Goal: Task Accomplishment & Management: Manage account settings

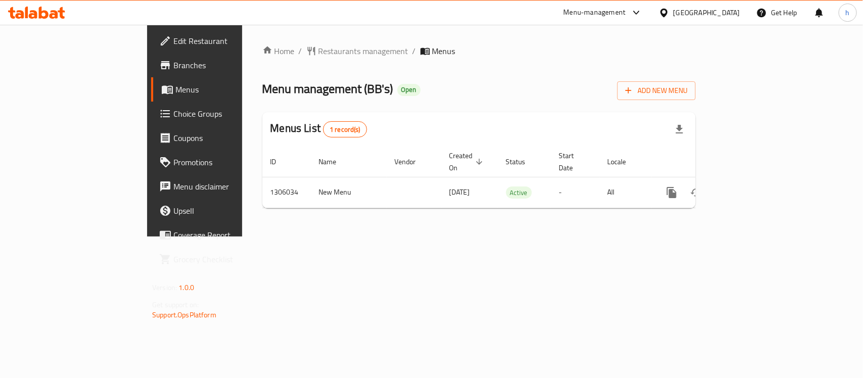
click at [735, 8] on div "Kuwait" at bounding box center [707, 12] width 67 height 11
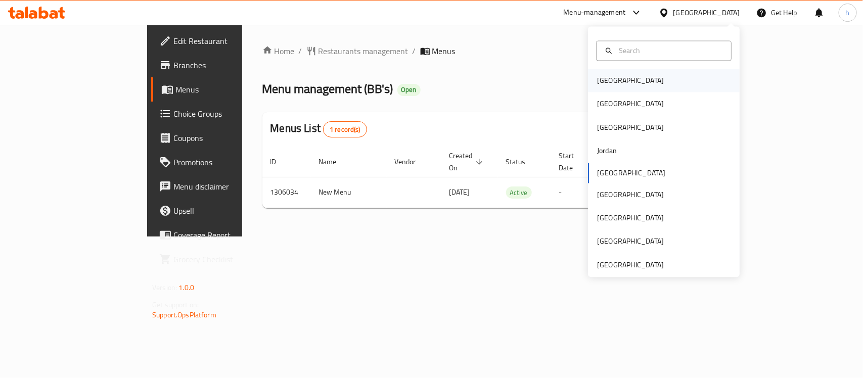
click at [616, 86] on div "Bahrain" at bounding box center [630, 80] width 83 height 23
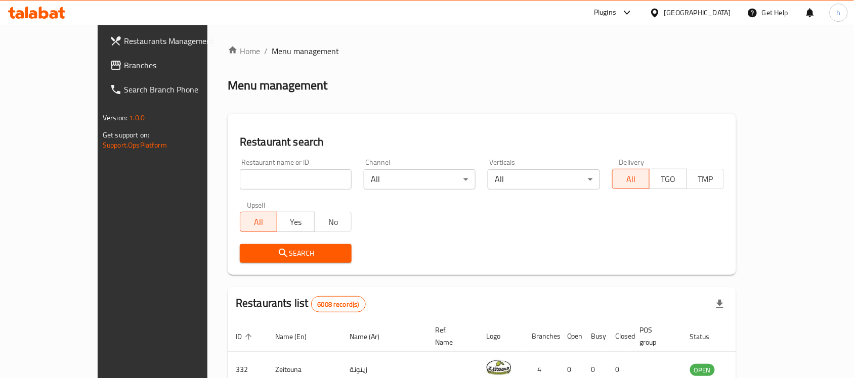
click at [124, 69] on span "Branches" at bounding box center [178, 65] width 108 height 12
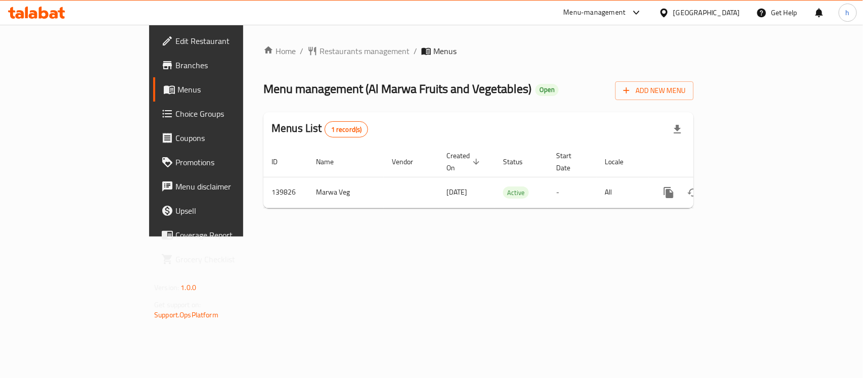
click at [421, 84] on div "Menu management ( Al Marwa Fruits and Vegetables ) Open Add New Menu" at bounding box center [479, 88] width 430 height 23
click at [427, 64] on div "Home / Restaurants management / Menus Menu management ( Al Marwa Fruits and Veg…" at bounding box center [479, 130] width 430 height 171
click at [731, 13] on div "[GEOGRAPHIC_DATA]" at bounding box center [707, 12] width 67 height 11
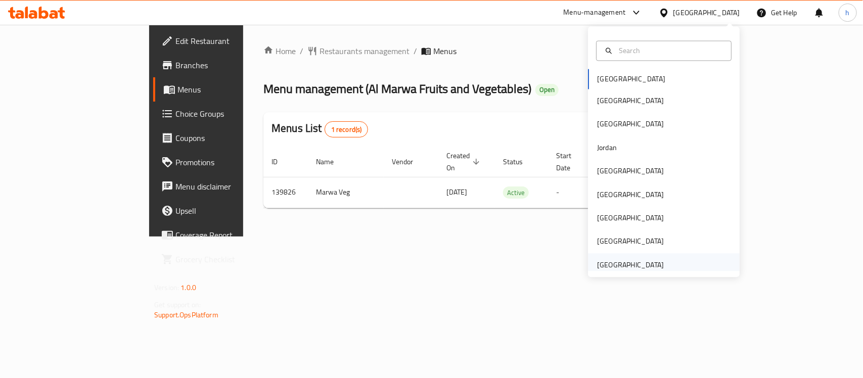
click at [648, 267] on div "[GEOGRAPHIC_DATA]" at bounding box center [630, 264] width 67 height 11
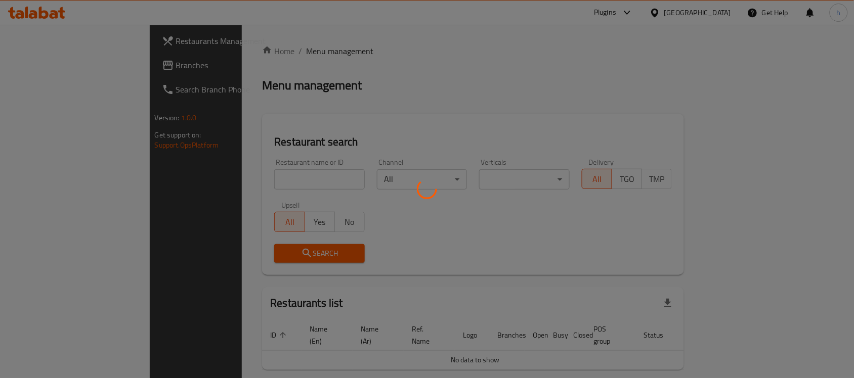
click at [36, 67] on div at bounding box center [427, 189] width 854 height 378
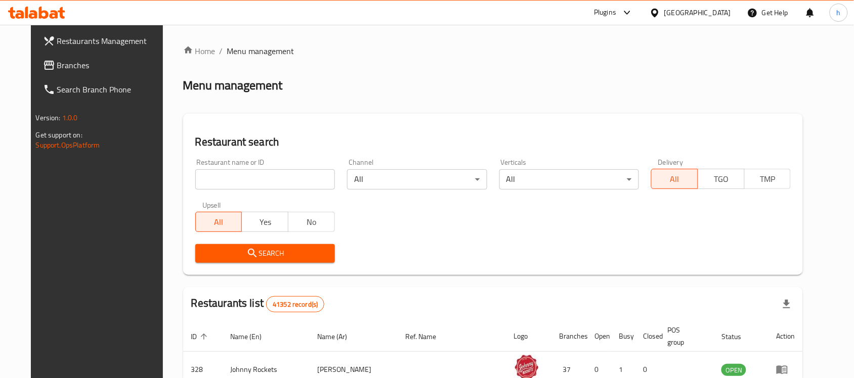
click at [57, 64] on span "Branches" at bounding box center [111, 65] width 108 height 12
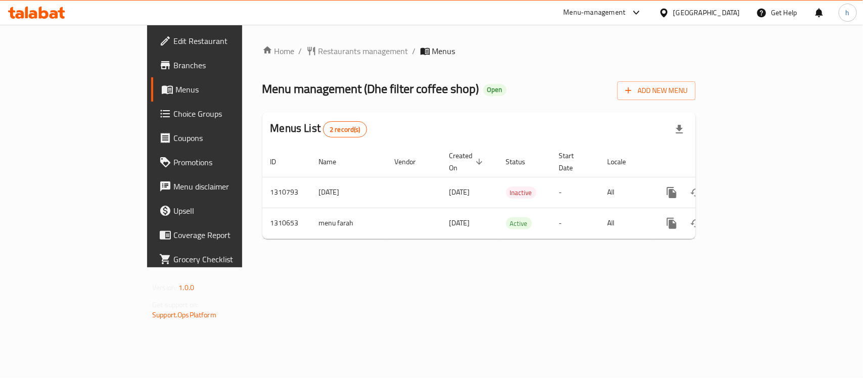
click at [711, 11] on div "[GEOGRAPHIC_DATA]" at bounding box center [707, 12] width 67 height 11
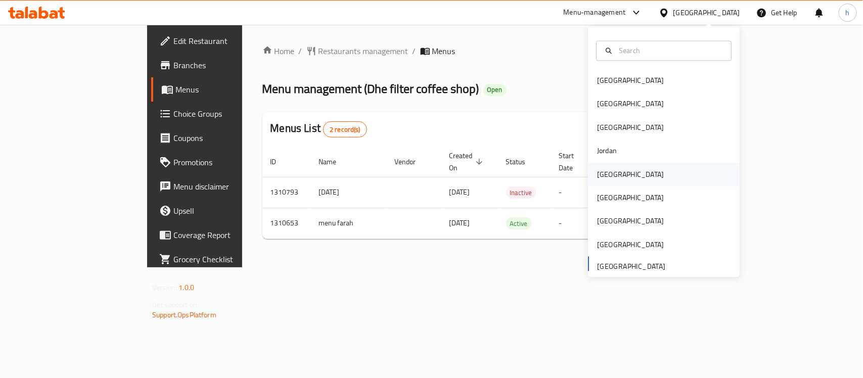
click at [603, 171] on div "[GEOGRAPHIC_DATA]" at bounding box center [630, 174] width 67 height 11
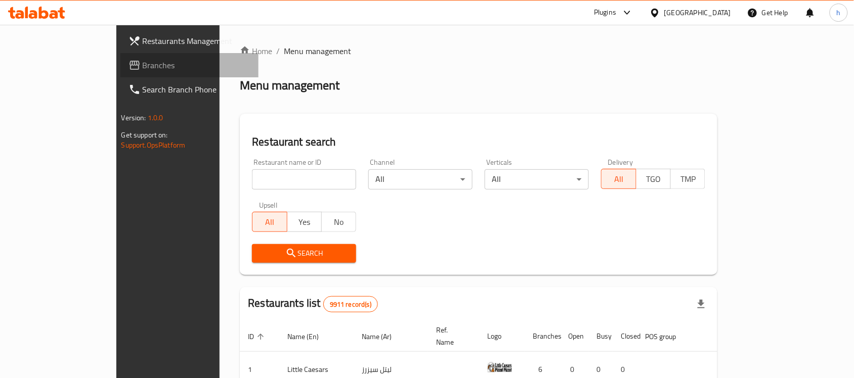
click at [143, 66] on span "Branches" at bounding box center [197, 65] width 108 height 12
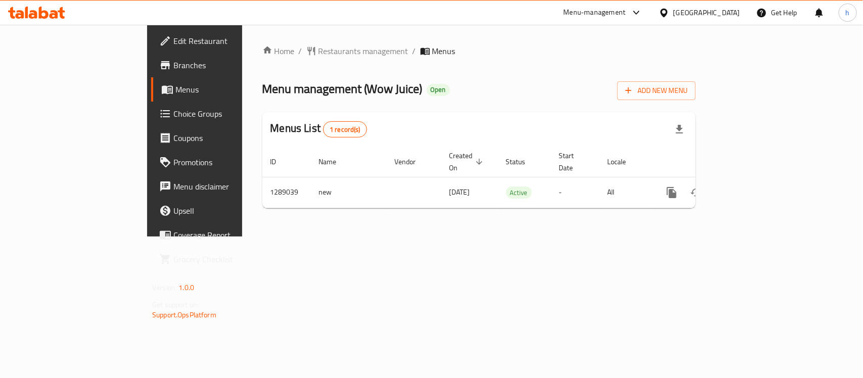
click at [556, 80] on div "Menu management ( Wow Juice ) Open Add New Menu" at bounding box center [478, 88] width 433 height 23
click at [417, 237] on div "Home / Restaurants management / Menus Menu management ( Wow Juice ) Open Add Ne…" at bounding box center [479, 131] width 474 height 212
click at [472, 84] on div "Menu management ( Wow Juice ) Open Add New Menu" at bounding box center [478, 88] width 433 height 23
click at [731, 11] on div "[GEOGRAPHIC_DATA]" at bounding box center [707, 12] width 67 height 11
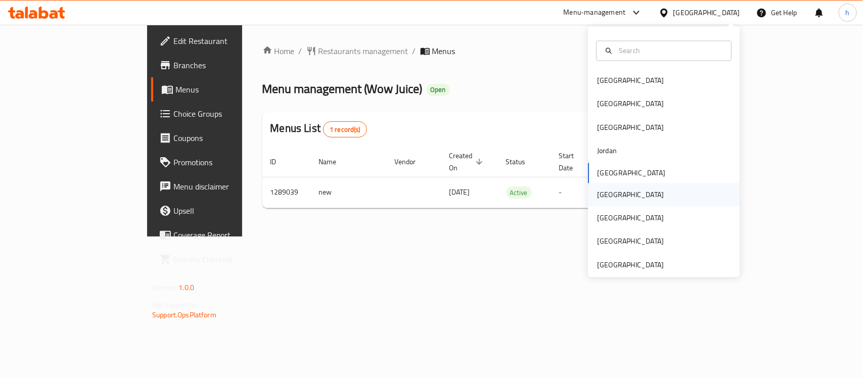
click at [612, 194] on div "[GEOGRAPHIC_DATA]" at bounding box center [630, 194] width 83 height 23
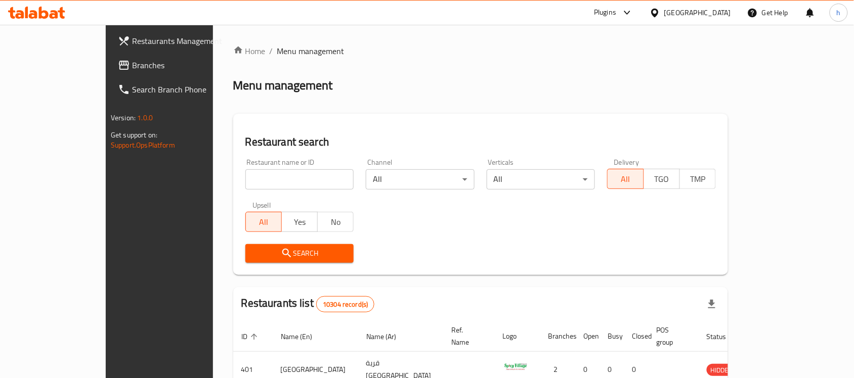
click at [118, 63] on icon at bounding box center [124, 65] width 12 height 12
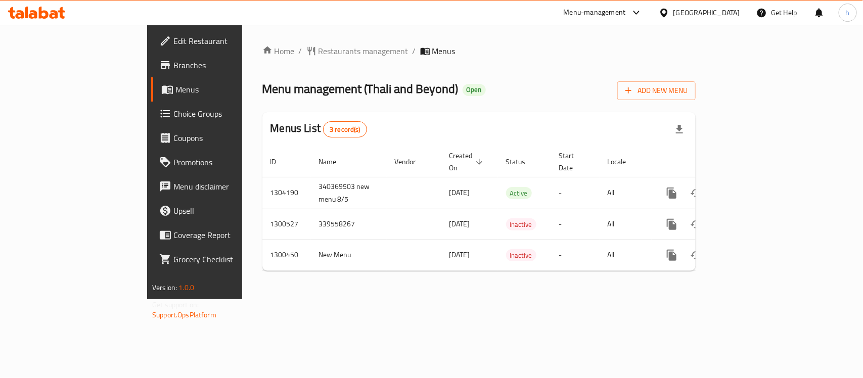
click at [516, 92] on div "Menu management ( Thali and Beyond ) Open Add New Menu" at bounding box center [478, 88] width 433 height 23
